Goal: Task Accomplishment & Management: Manage account settings

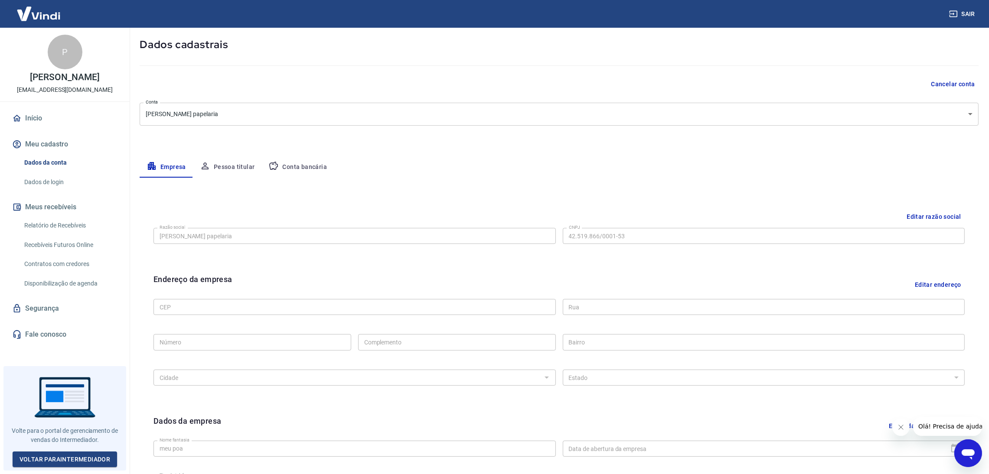
scroll to position [65, 0]
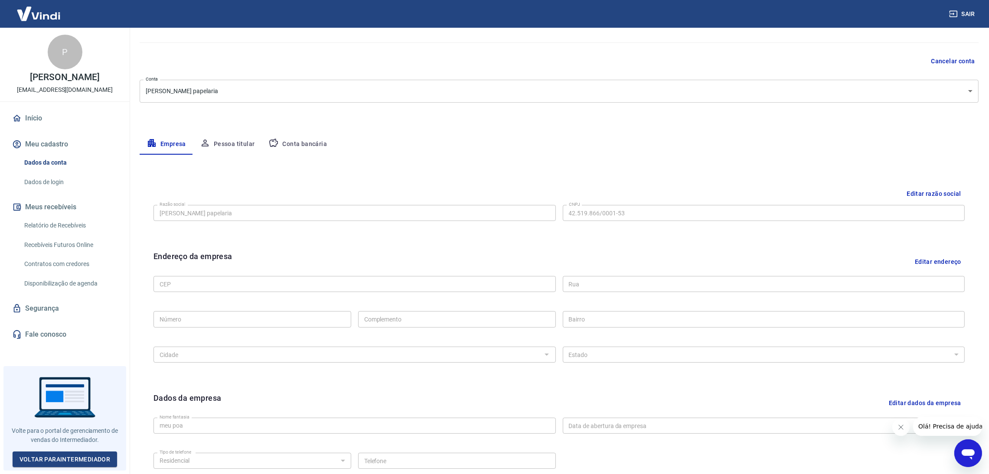
click at [922, 268] on button "Editar endereço" at bounding box center [938, 262] width 53 height 22
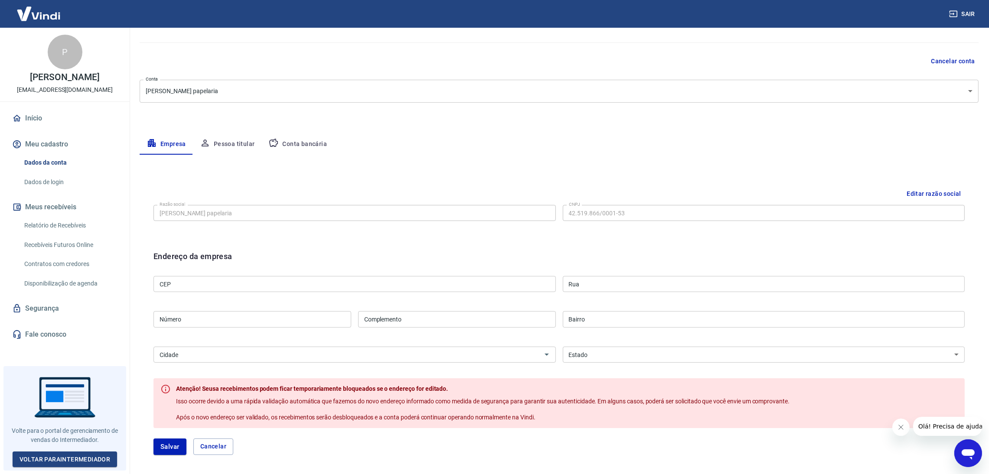
click at [372, 287] on input "CEP" at bounding box center [355, 284] width 402 height 16
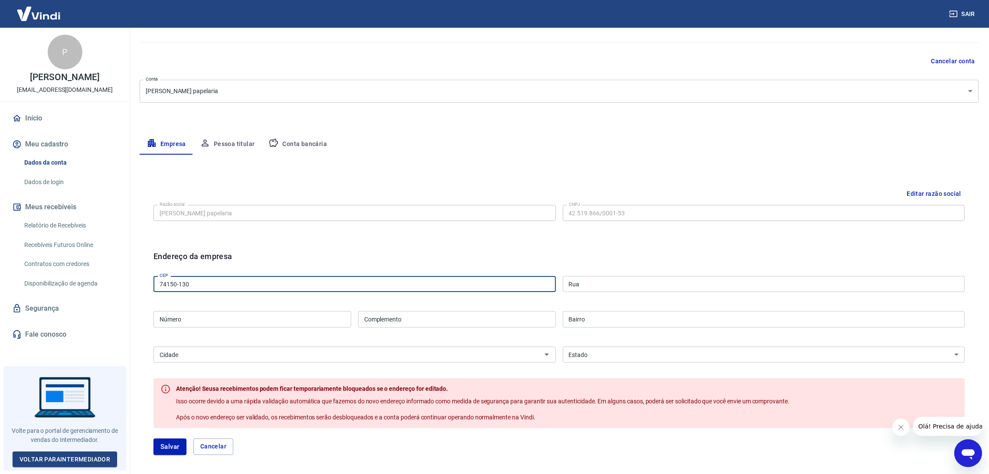
type input "74150-130"
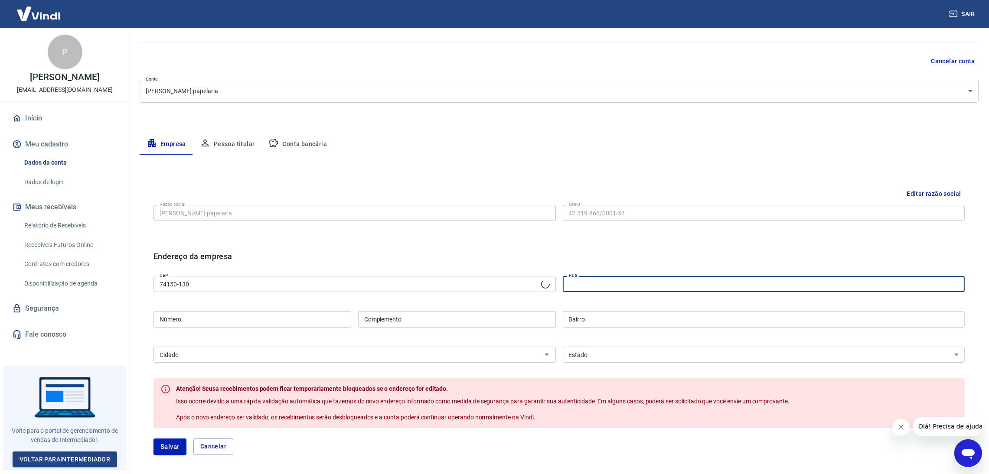
type input "Rua 9"
type input "Setor Marista"
select select "GO"
type input "Goiânia"
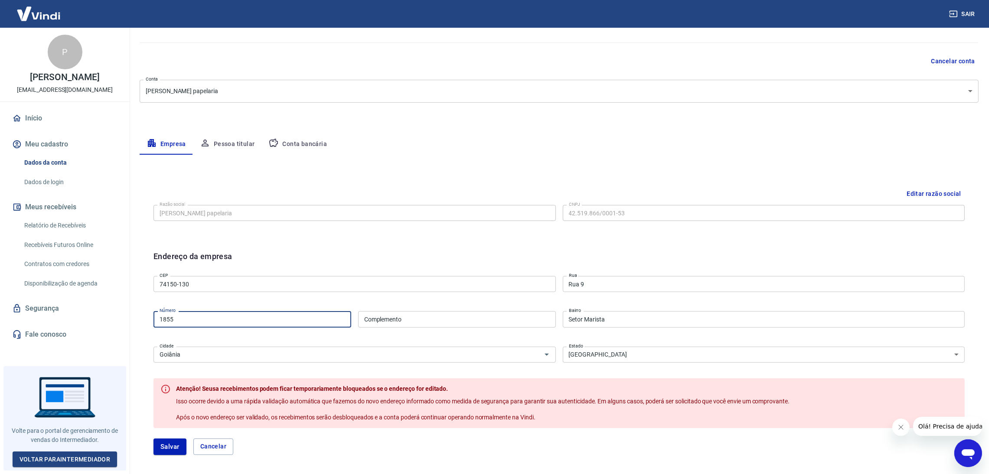
type input "1855"
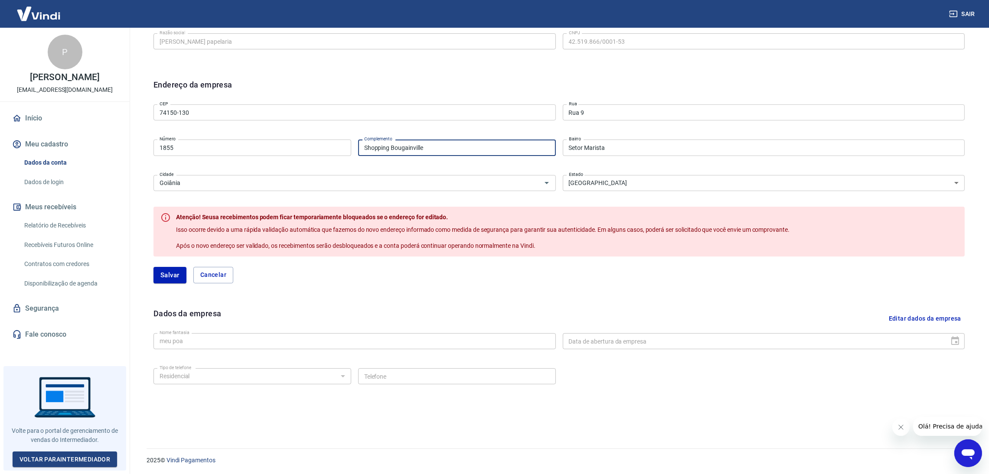
scroll to position [238, 0]
type input "Shopping Bougainville"
click at [161, 277] on button "Salvar" at bounding box center [170, 274] width 33 height 16
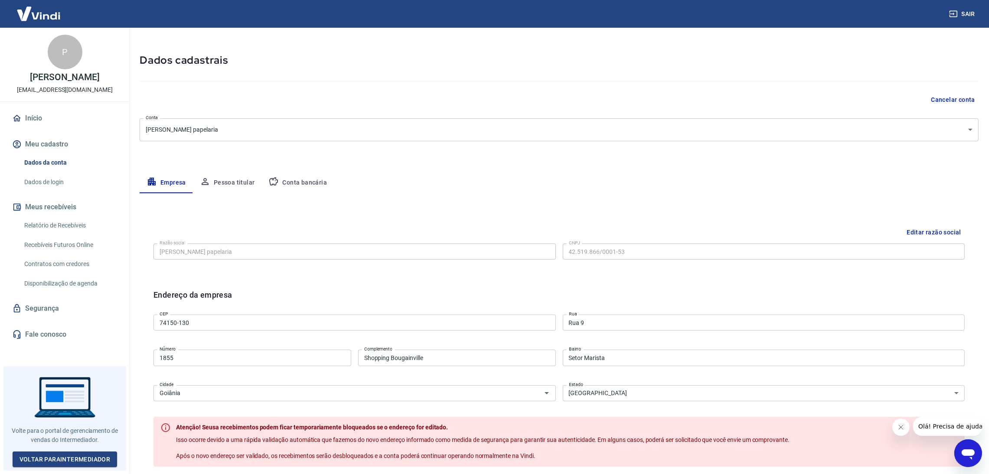
select select "GO"
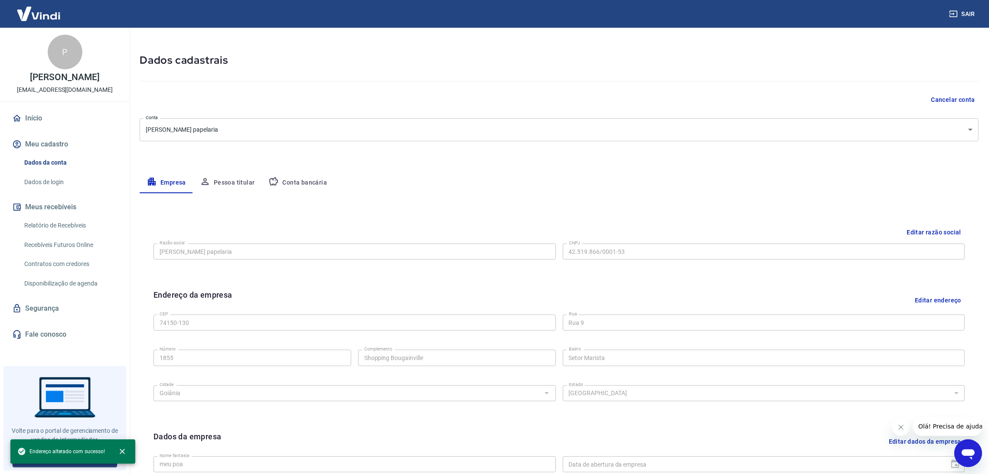
scroll to position [150, 0]
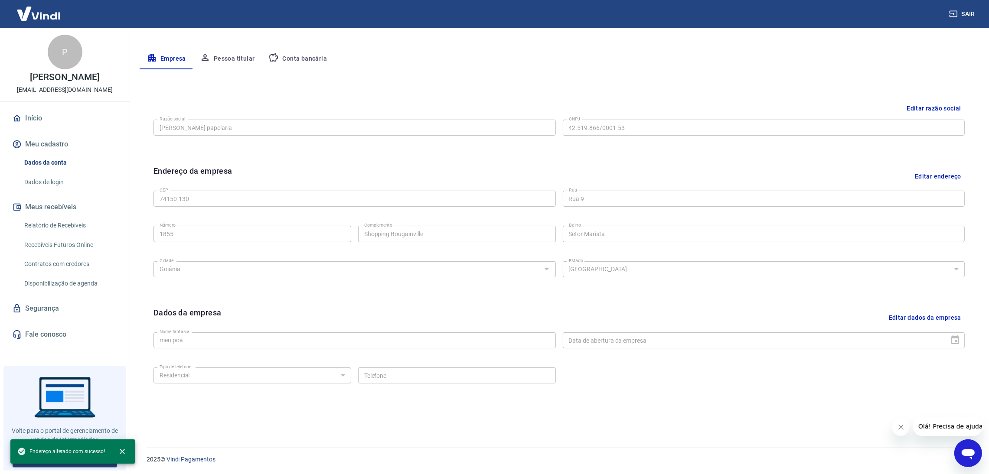
click at [923, 320] on button "Editar dados da empresa" at bounding box center [925, 318] width 79 height 22
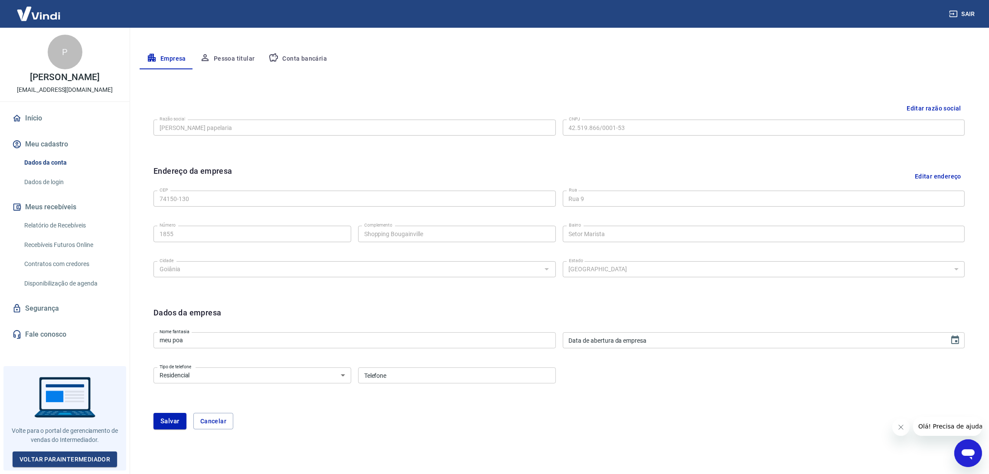
click at [324, 375] on select "Residencial Comercial" at bounding box center [253, 376] width 198 height 16
select select "business"
click at [154, 368] on select "Residencial Comercial" at bounding box center [253, 376] width 198 height 16
click at [411, 368] on input "Telefone" at bounding box center [457, 376] width 198 height 16
type input "(64) 98167-7281"
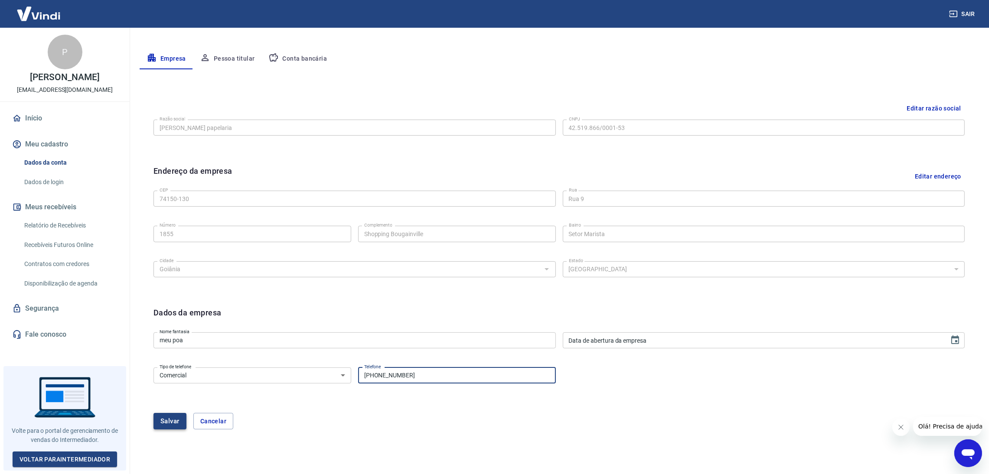
click at [173, 424] on button "Salvar" at bounding box center [170, 421] width 33 height 16
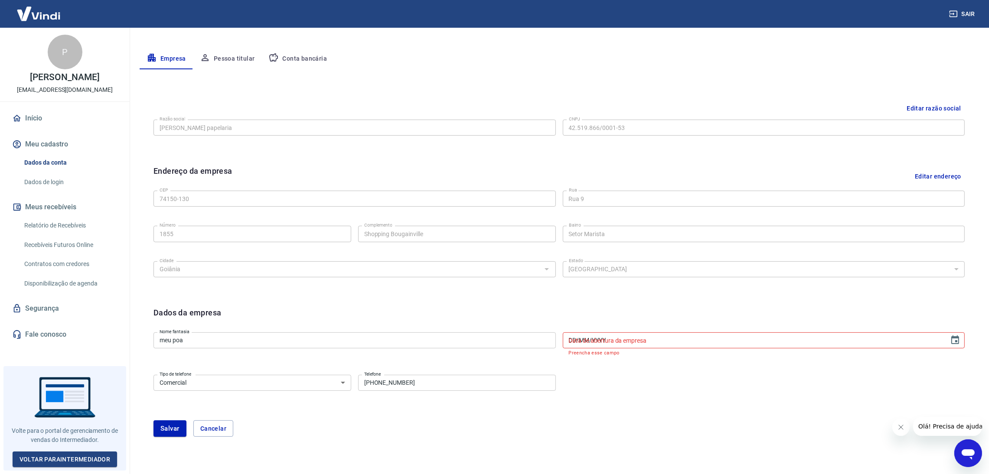
click at [765, 341] on input "DD/MM/YYYY" at bounding box center [753, 341] width 381 height 16
click at [793, 347] on input "DD/MM/YYYY" at bounding box center [753, 341] width 381 height 16
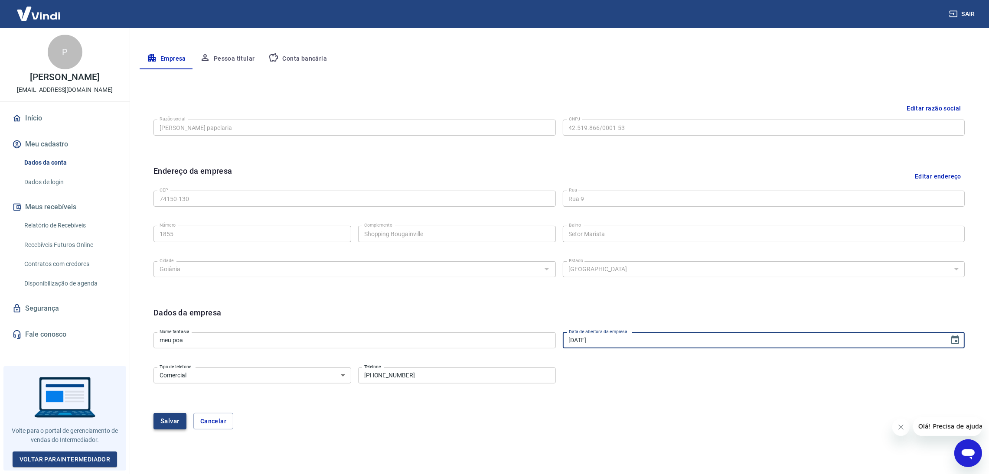
type input "29/06/2021"
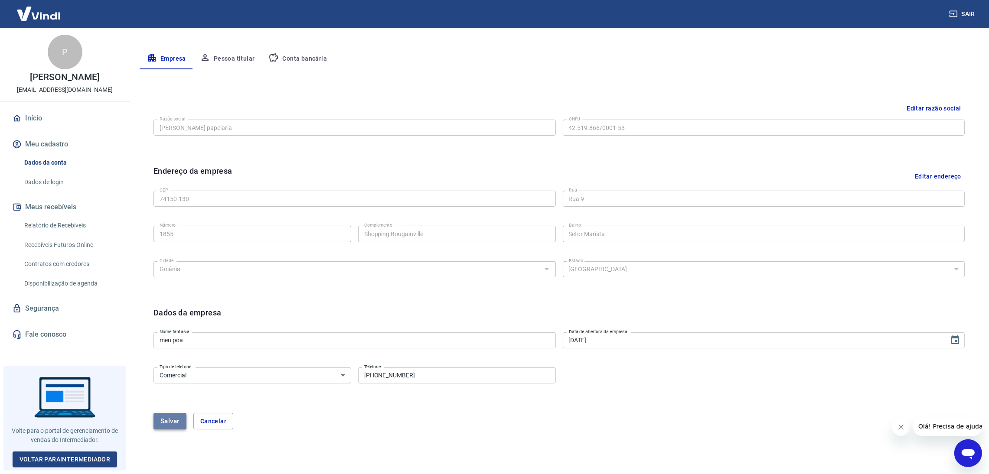
click at [167, 417] on button "Salvar" at bounding box center [170, 421] width 33 height 16
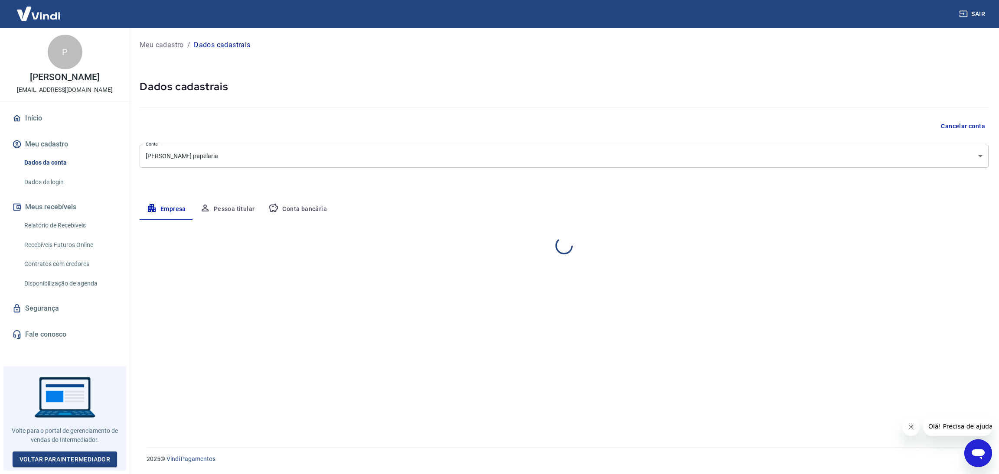
select select "GO"
select select "business"
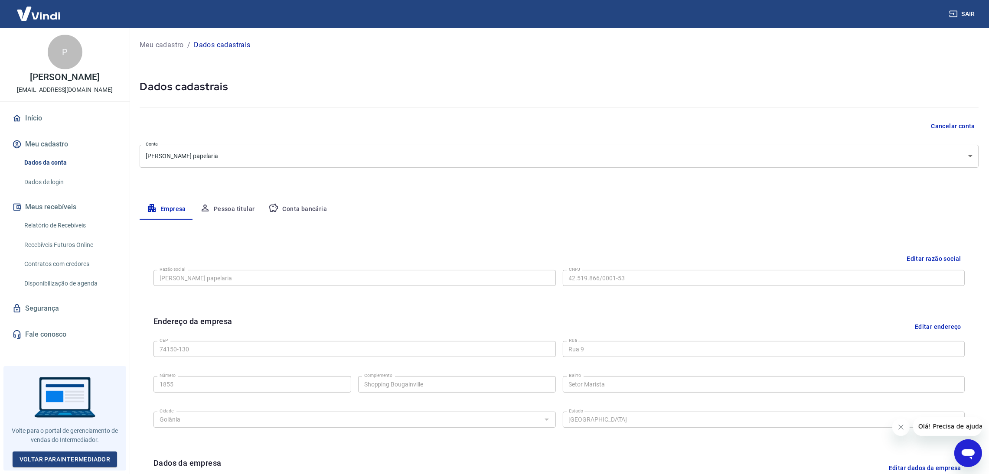
click at [47, 3] on img at bounding box center [38, 13] width 56 height 26
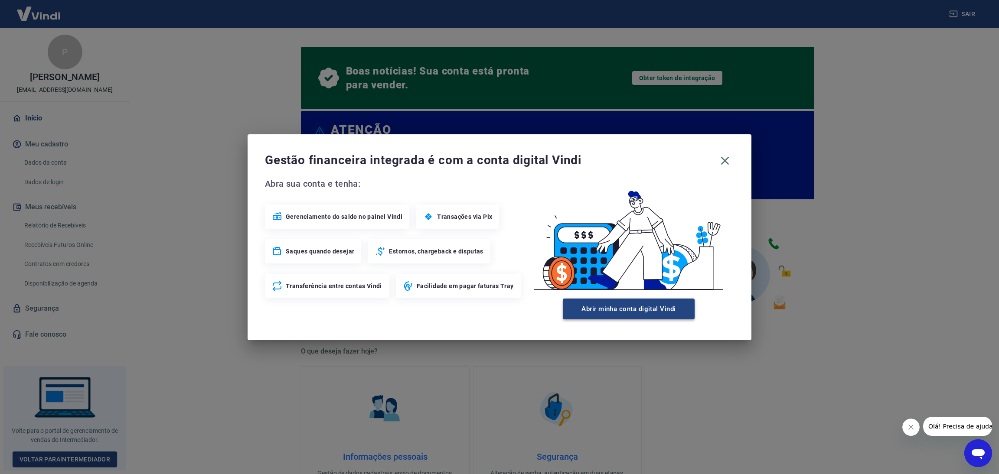
click at [667, 303] on button "Abrir minha conta digital Vindi" at bounding box center [629, 309] width 132 height 21
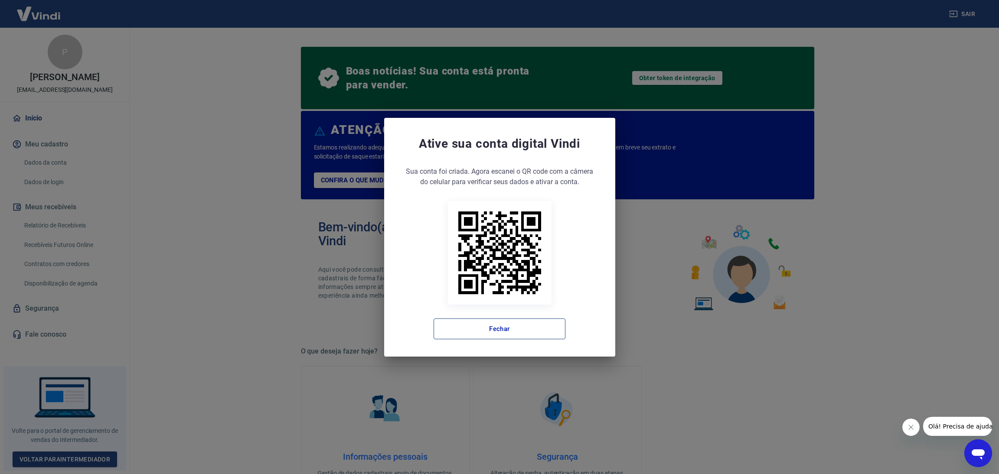
click at [527, 322] on button "Fechar" at bounding box center [500, 329] width 132 height 21
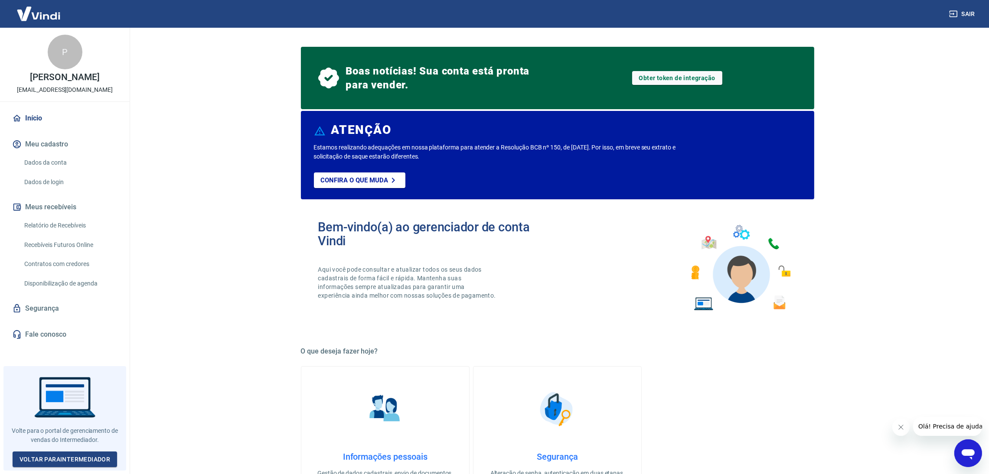
click at [32, 128] on link "Início" at bounding box center [64, 118] width 109 height 19
